Goal: Task Accomplishment & Management: Complete application form

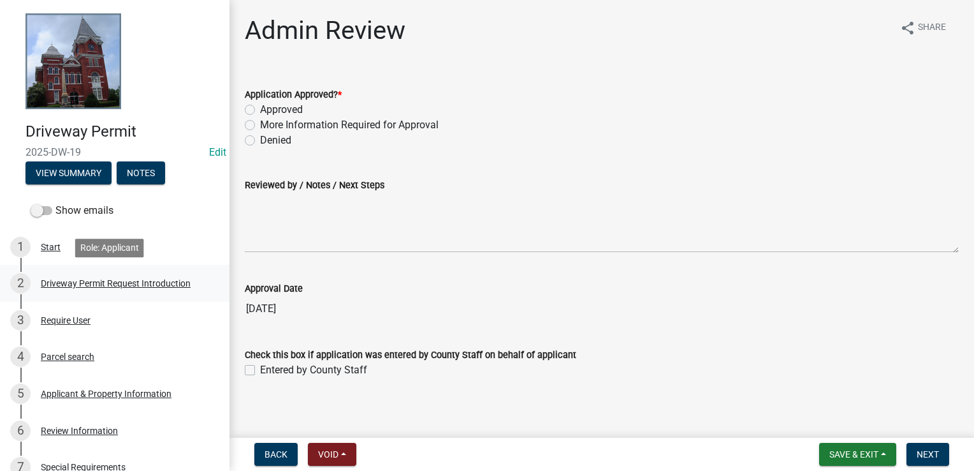
click at [101, 281] on div "Driveway Permit Request Introduction" at bounding box center [116, 283] width 150 height 9
click at [74, 394] on div "Applicant & Property Information" at bounding box center [106, 393] width 131 height 9
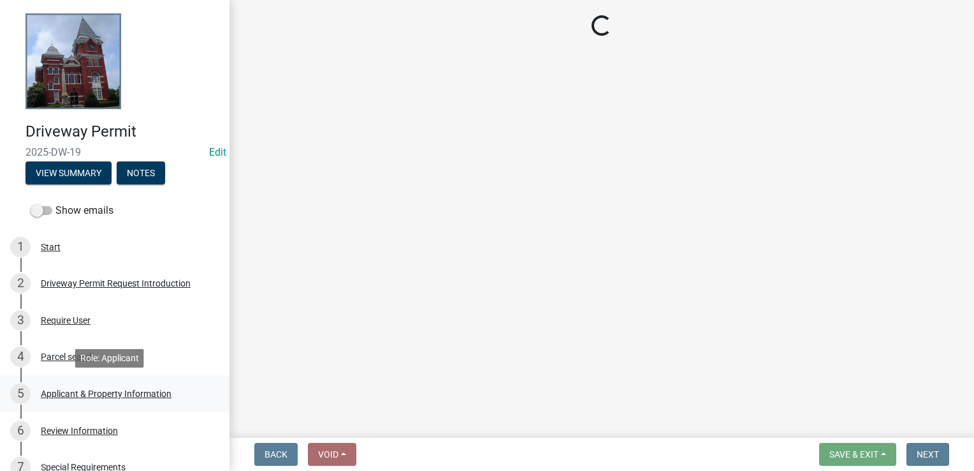
select select "1b9f1f25-2a45-4c36-bbf8-b941f64e08e5"
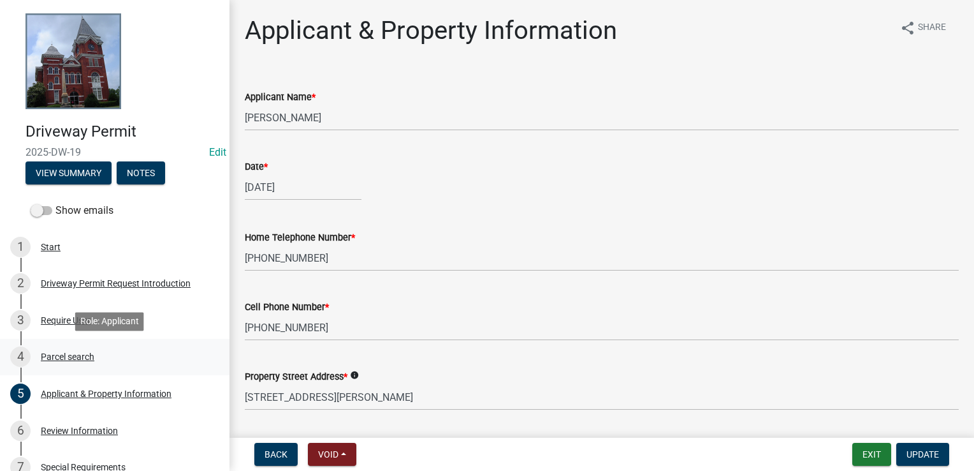
click at [76, 353] on div "Parcel search" at bounding box center [68, 356] width 54 height 9
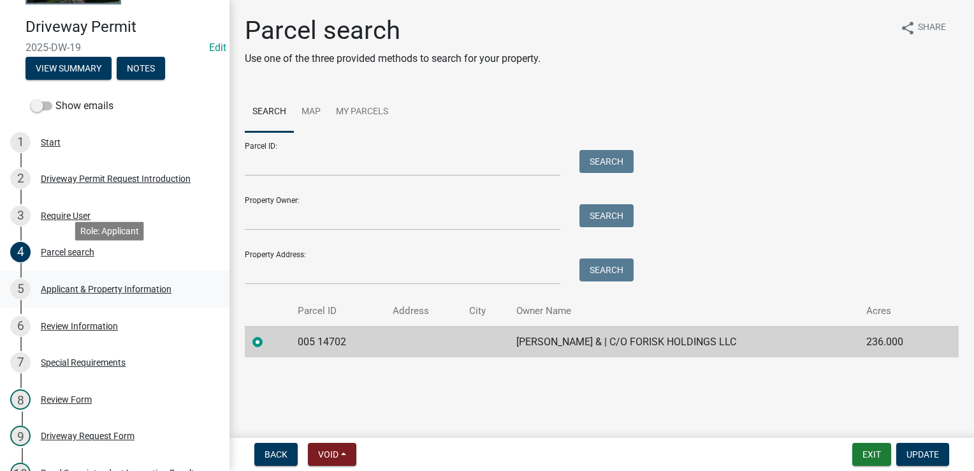
scroll to position [128, 0]
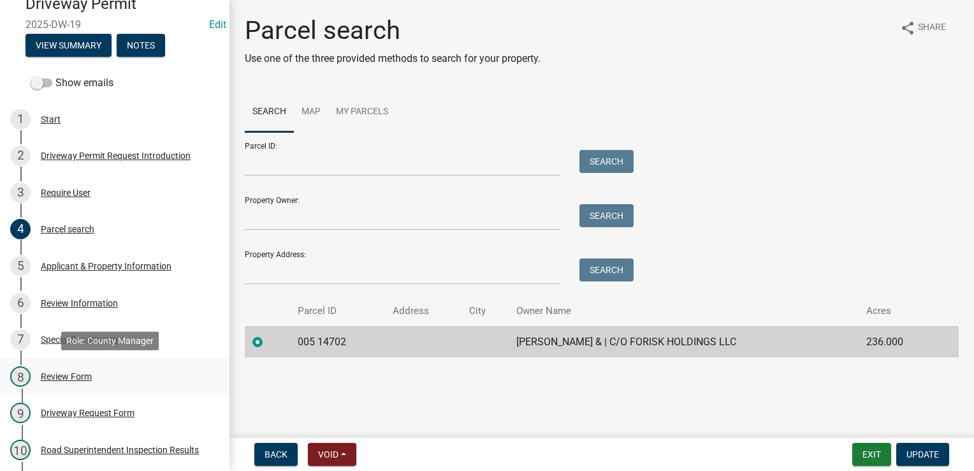
click at [74, 369] on div "8 Review Form" at bounding box center [109, 376] width 199 height 20
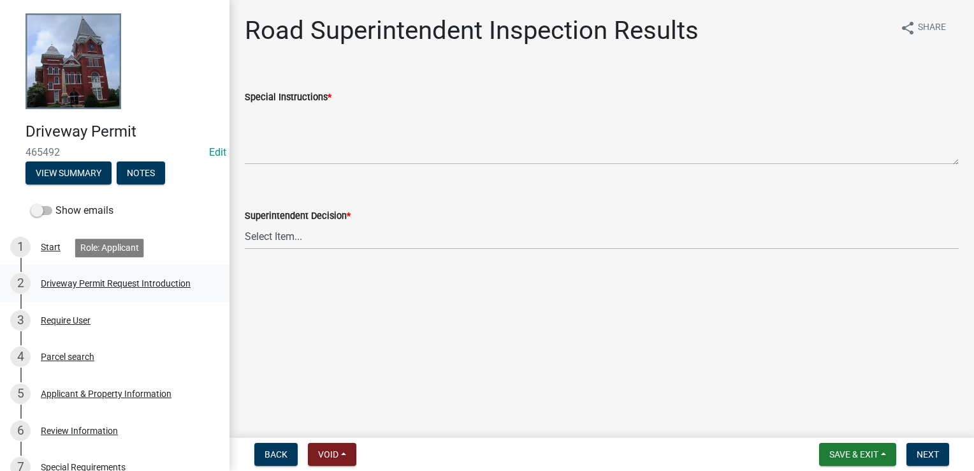
click at [89, 279] on div "Driveway Permit Request Introduction" at bounding box center [116, 283] width 150 height 9
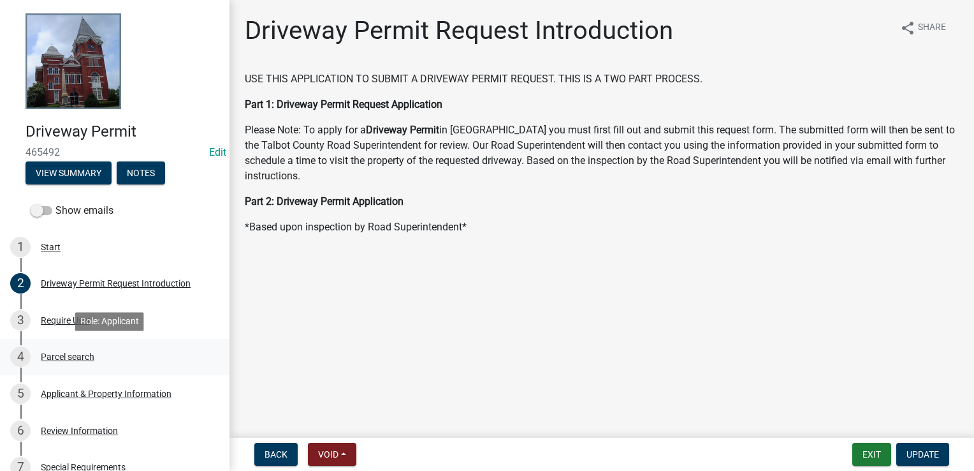
click at [74, 352] on div "Parcel search" at bounding box center [68, 356] width 54 height 9
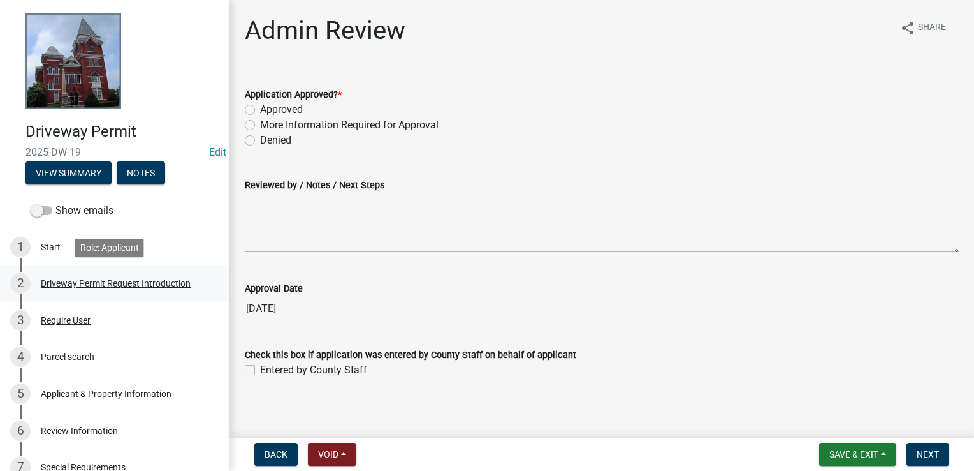
click at [80, 279] on div "Driveway Permit Request Introduction" at bounding box center [116, 283] width 150 height 9
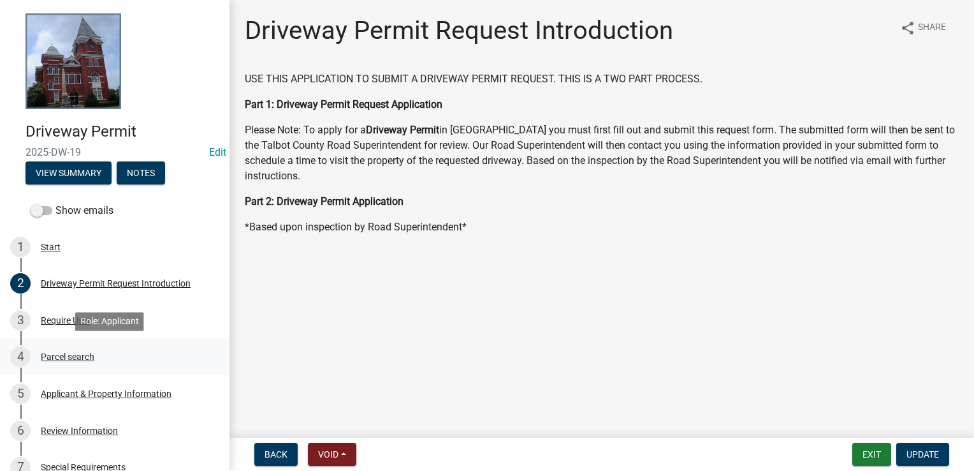
click at [77, 356] on div "Parcel search" at bounding box center [68, 356] width 54 height 9
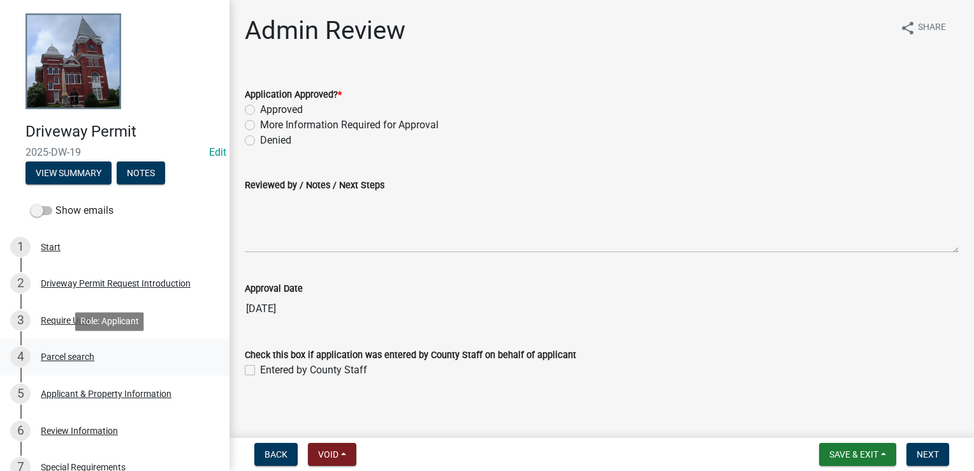
click at [74, 355] on div "Parcel search" at bounding box center [68, 356] width 54 height 9
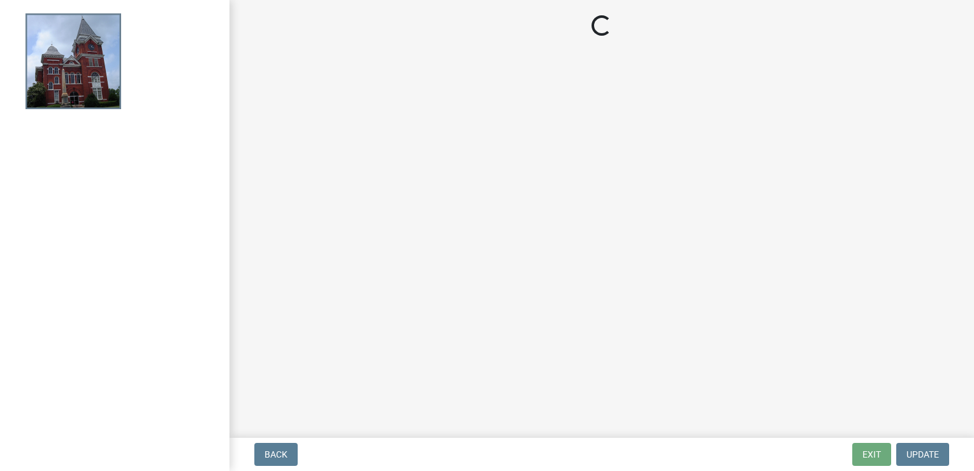
select select "3: 3"
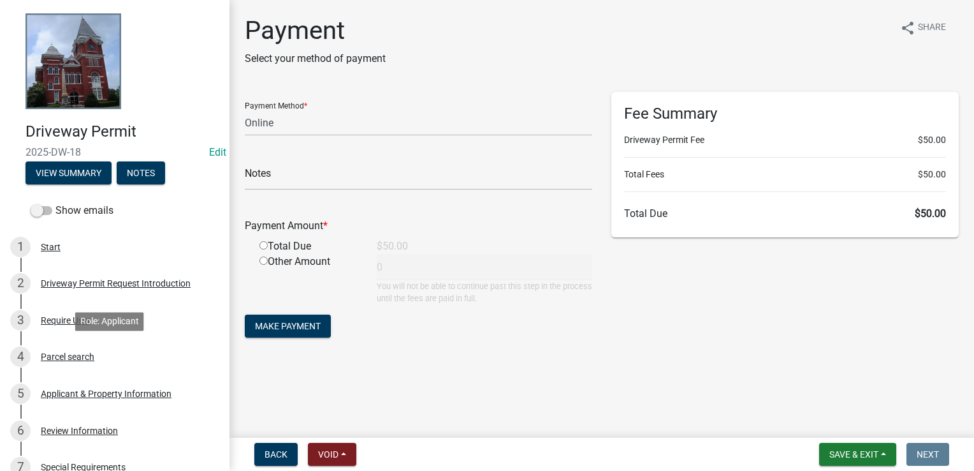
click at [80, 355] on div "Parcel search" at bounding box center [68, 356] width 54 height 9
